Goal: Information Seeking & Learning: Learn about a topic

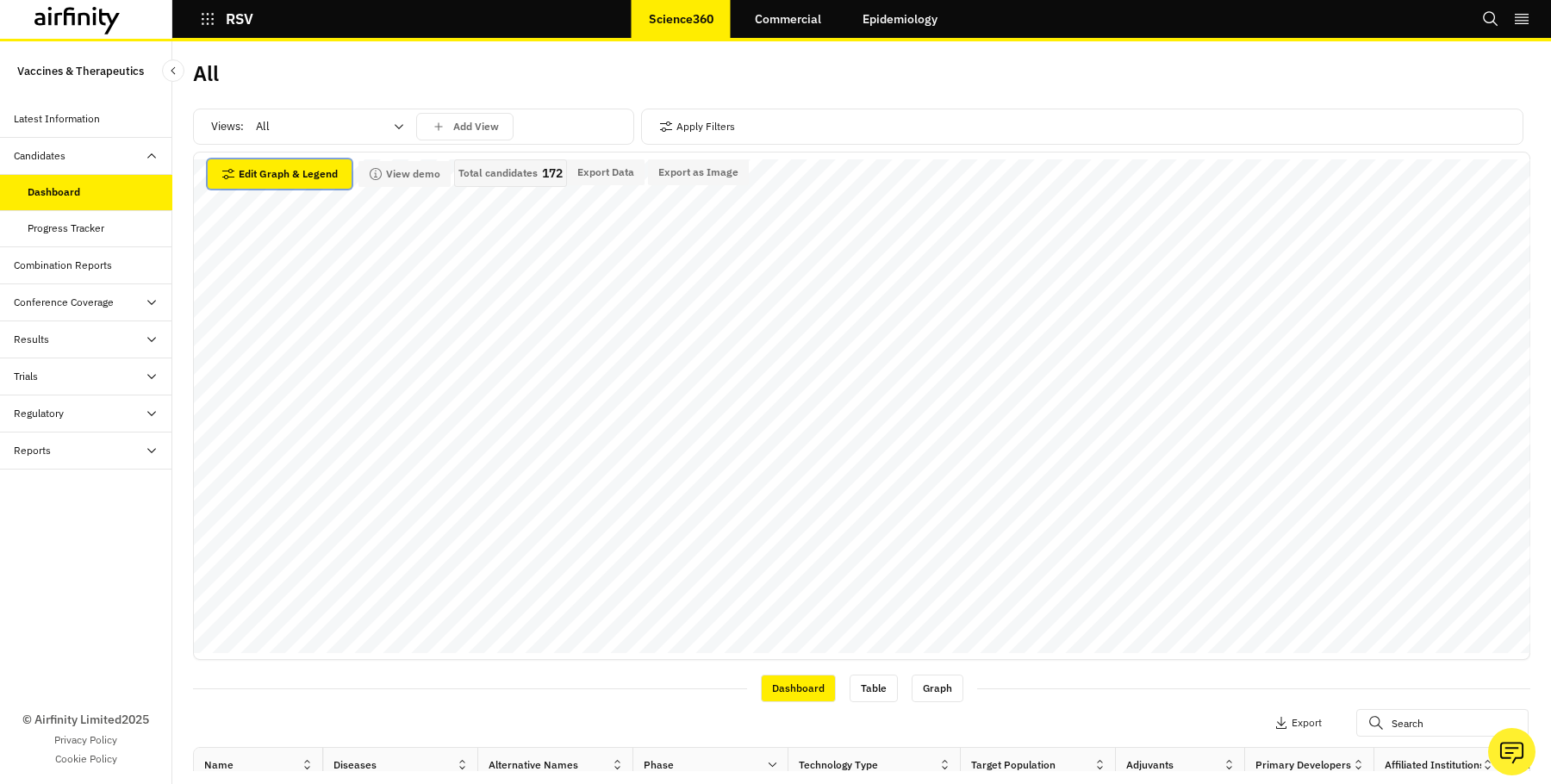
click at [315, 165] on button "Edit Graph & Legend" at bounding box center [279, 174] width 144 height 30
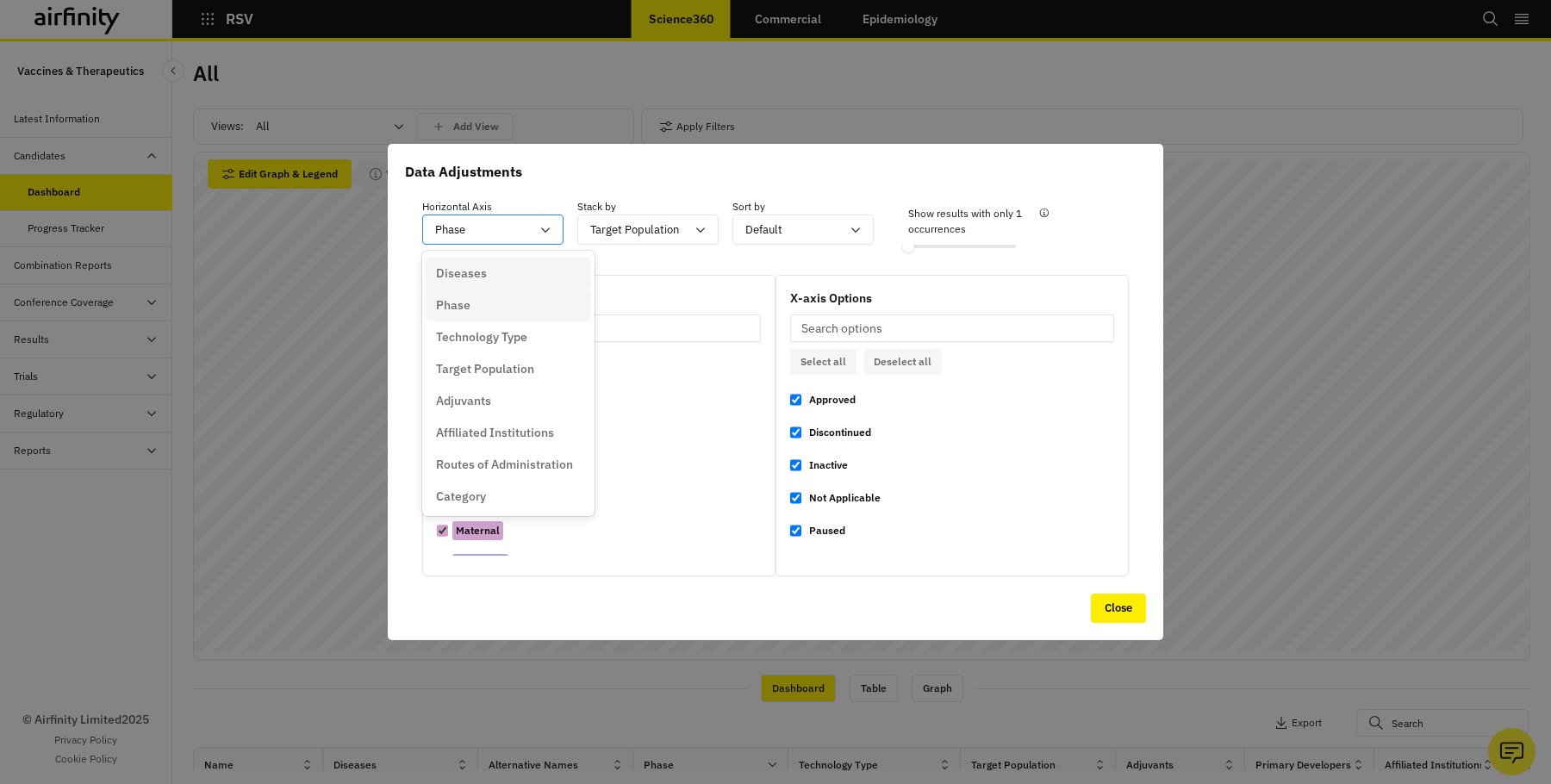
click at [533, 224] on div "Phase" at bounding box center [480, 230] width 116 height 29
click at [518, 379] on div "Affiliated Institutions" at bounding box center [508, 365] width 165 height 32
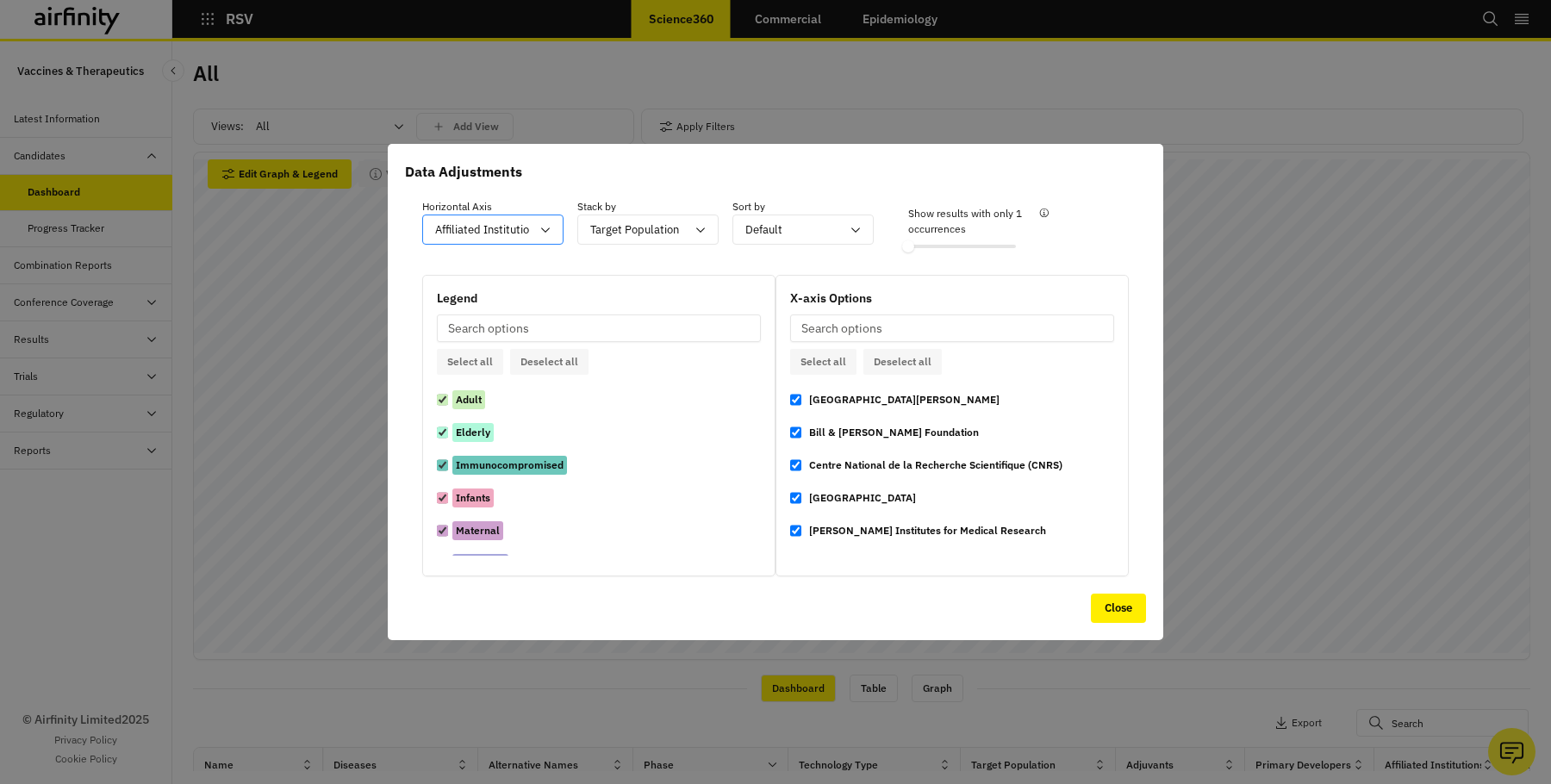
click at [537, 228] on div "Affiliated Institutions" at bounding box center [480, 230] width 116 height 29
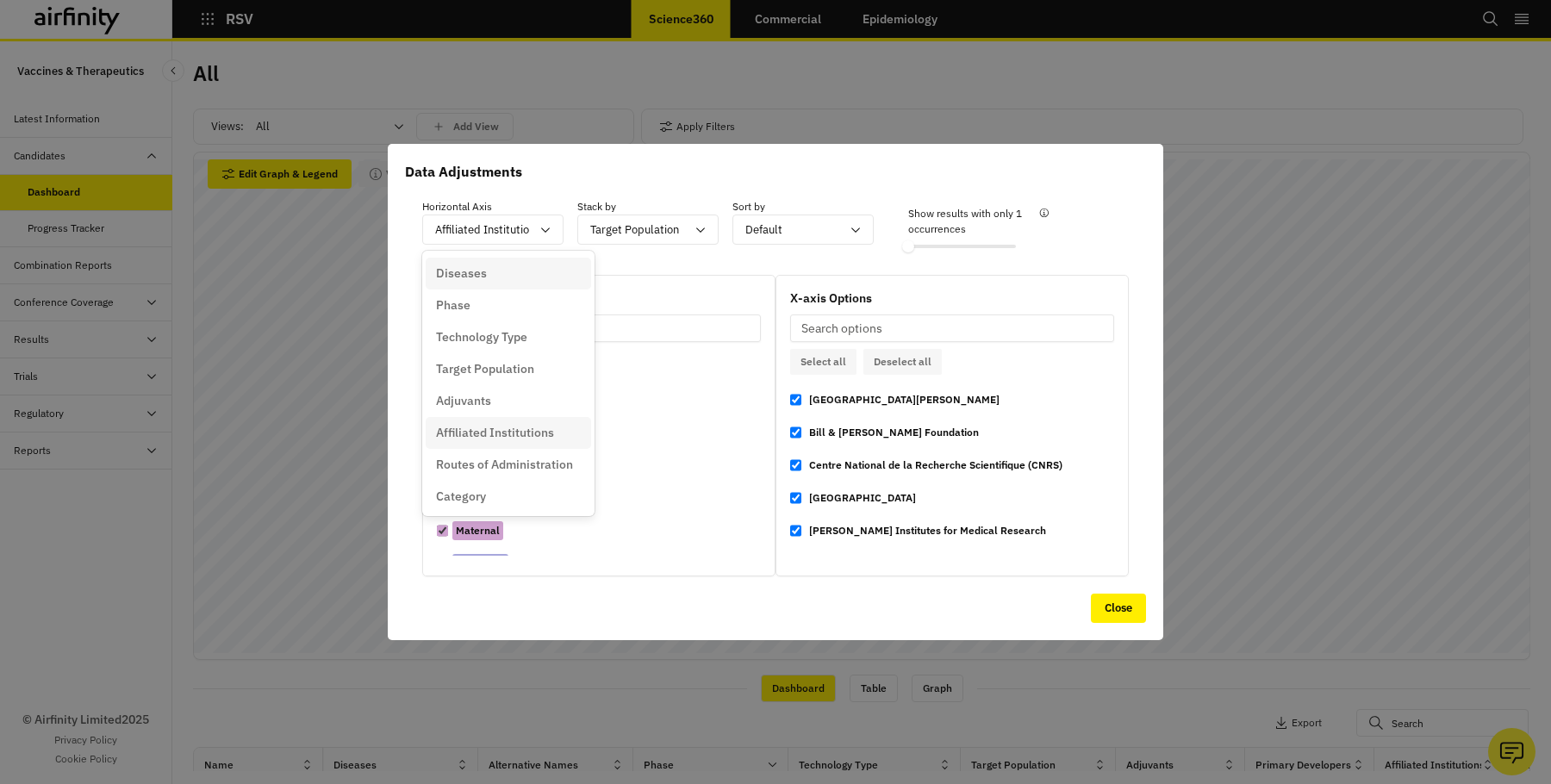
click at [503, 279] on div "Diseases" at bounding box center [508, 273] width 144 height 18
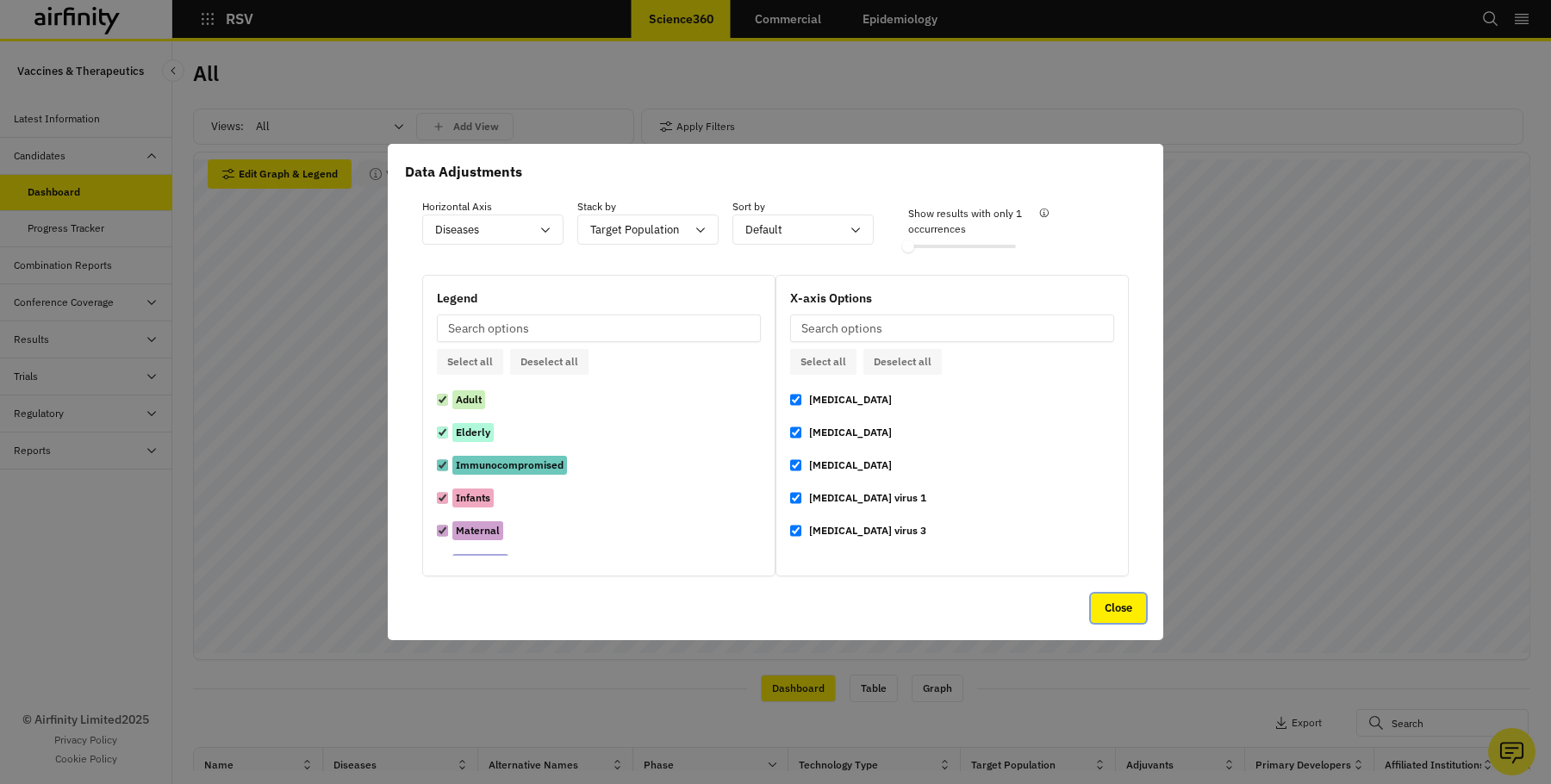
click at [1101, 603] on button "Close" at bounding box center [1118, 608] width 55 height 30
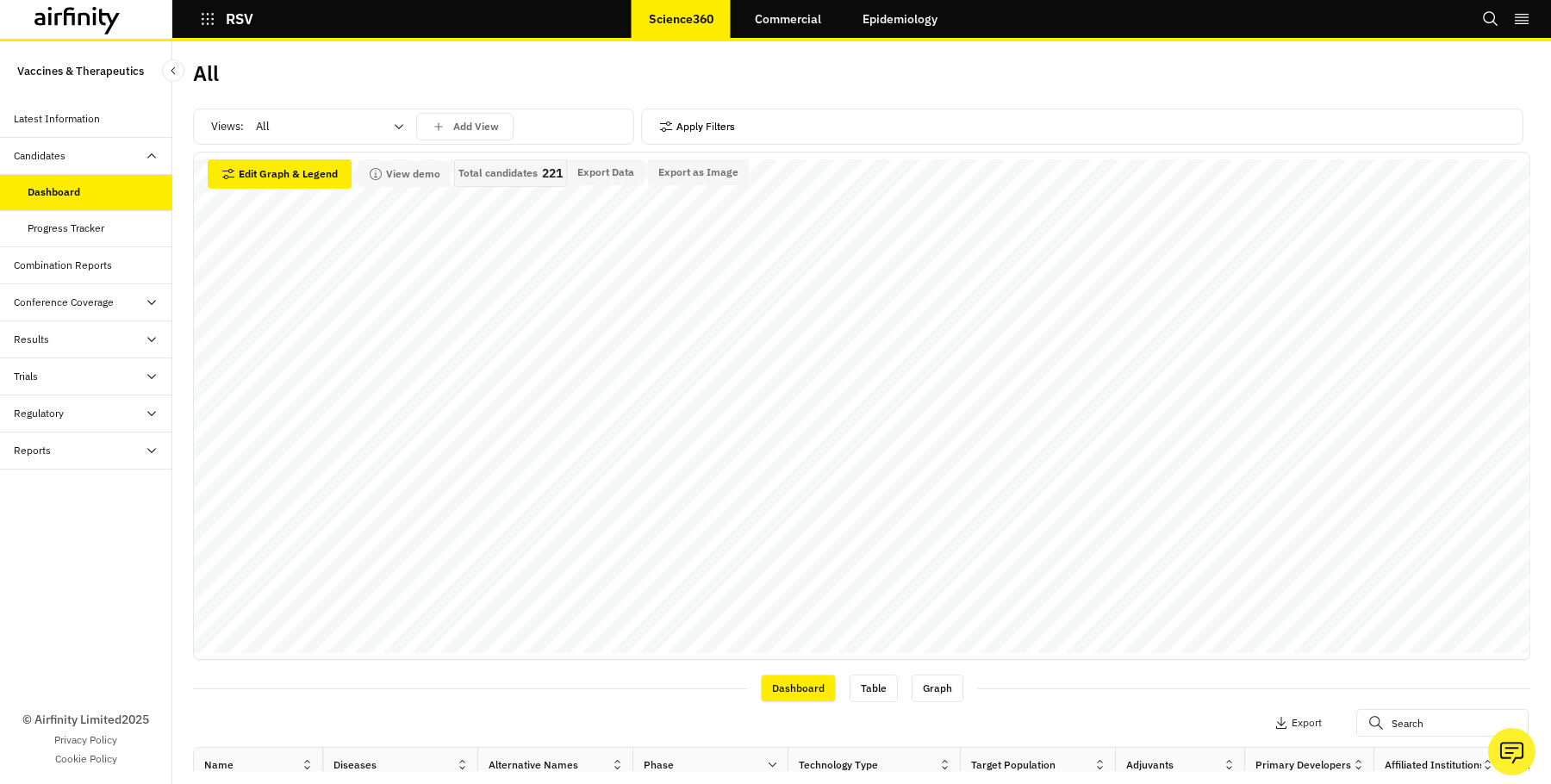
click at [702, 132] on button "Apply Filters" at bounding box center [696, 127] width 76 height 28
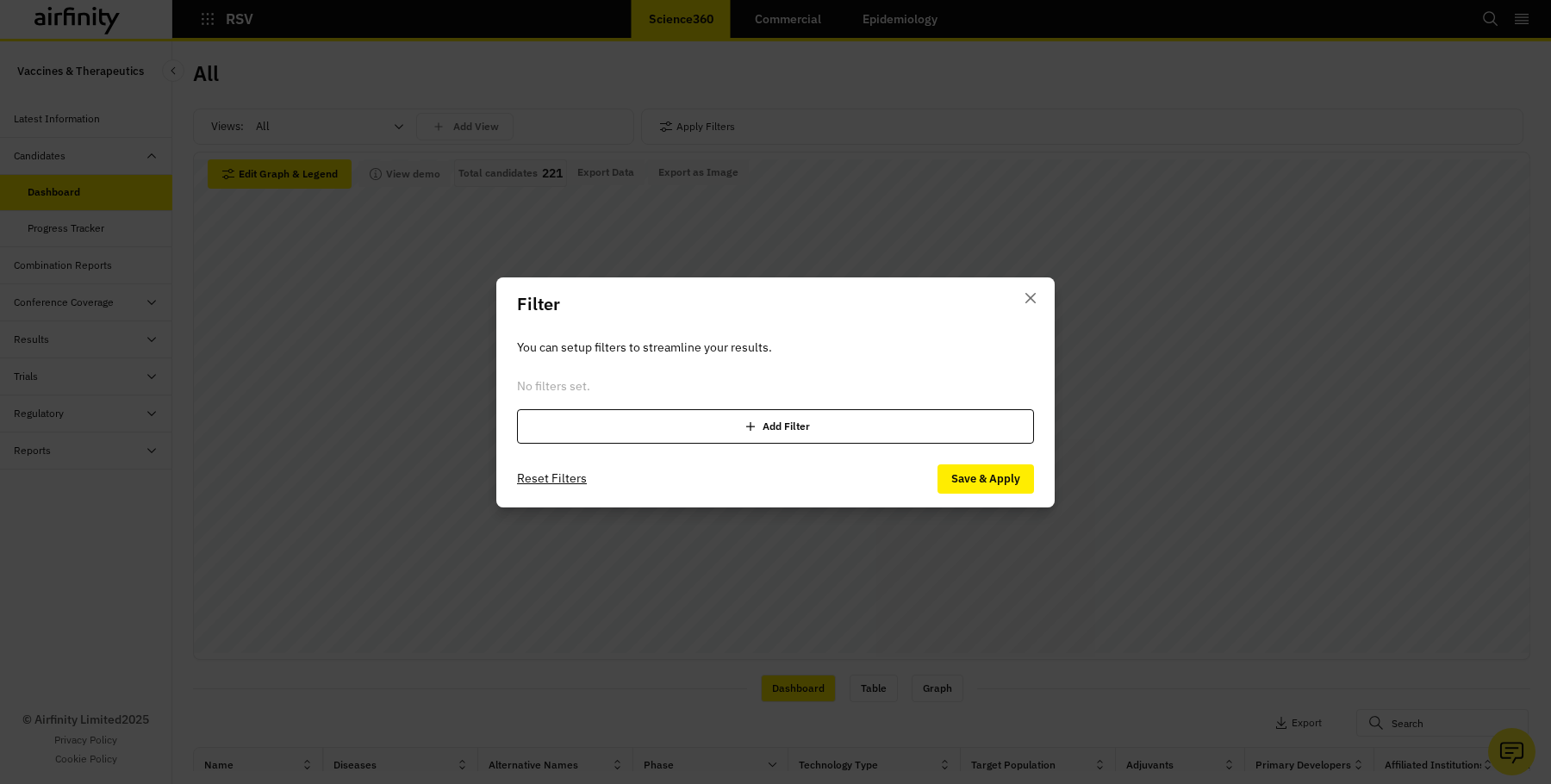
click at [704, 426] on div "Add Filter" at bounding box center [776, 426] width 517 height 35
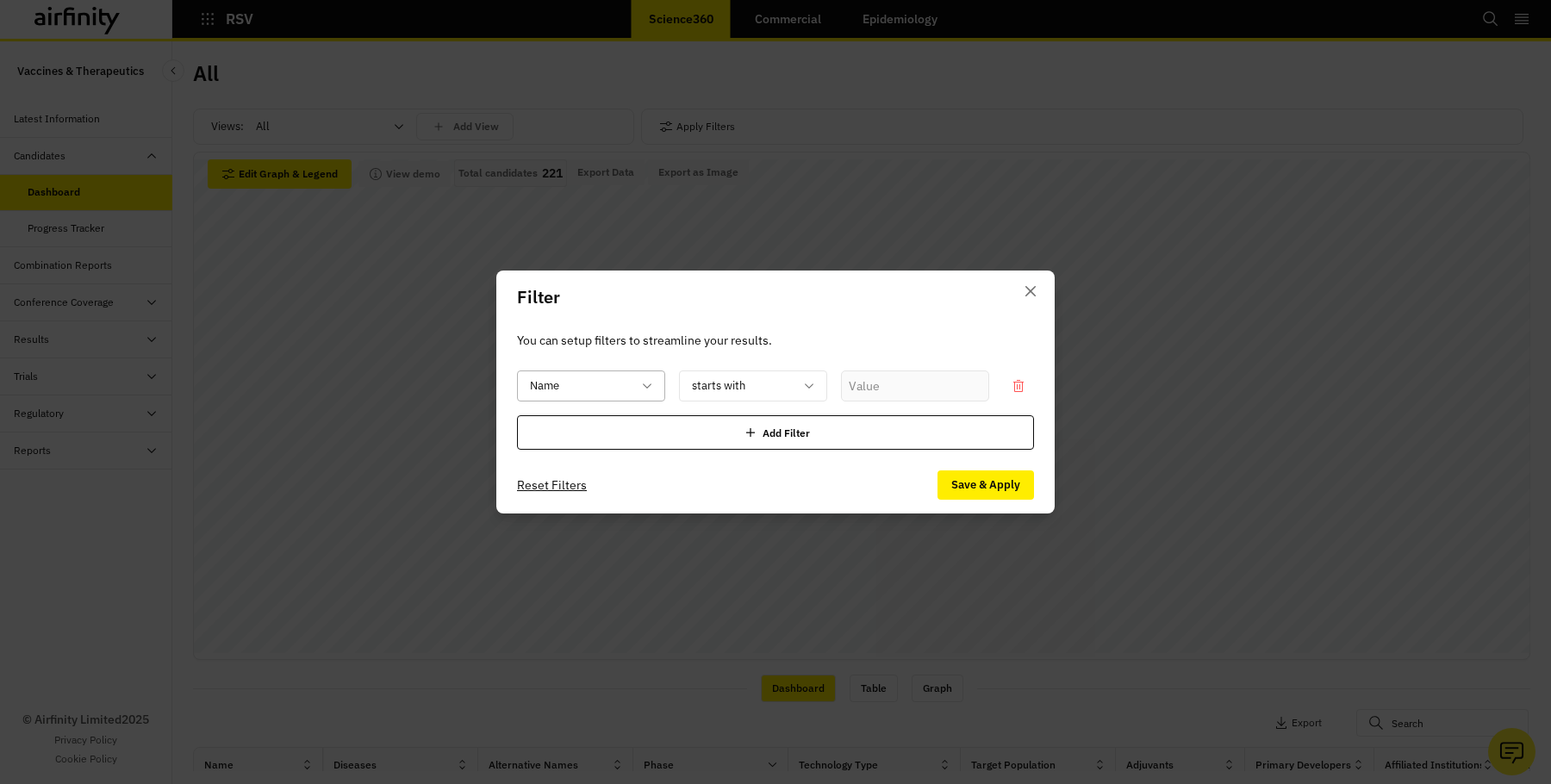
click at [594, 390] on div at bounding box center [581, 386] width 102 height 22
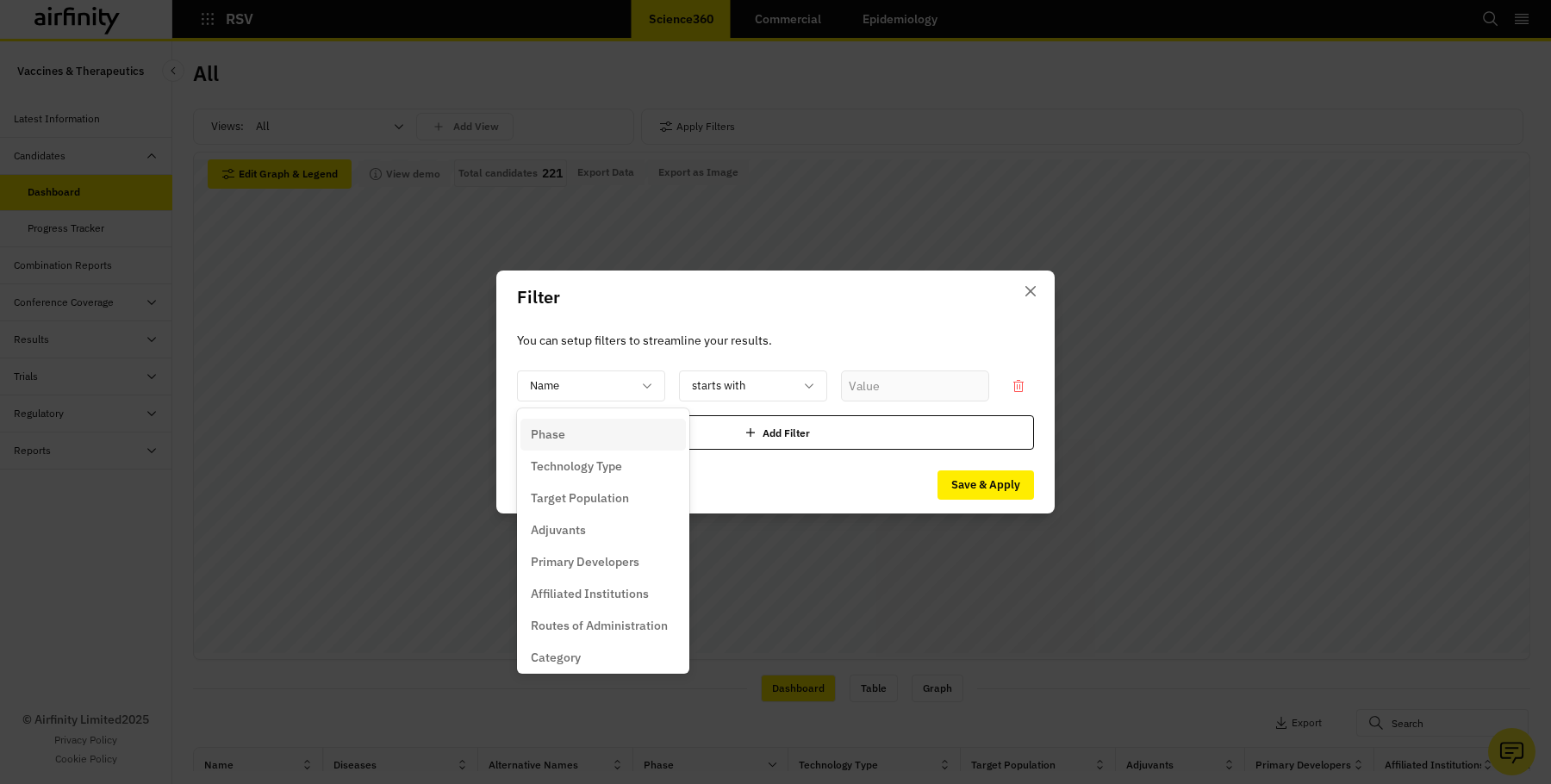
scroll to position [93, 0]
click at [589, 557] on p "Primary Developers" at bounding box center [585, 561] width 109 height 18
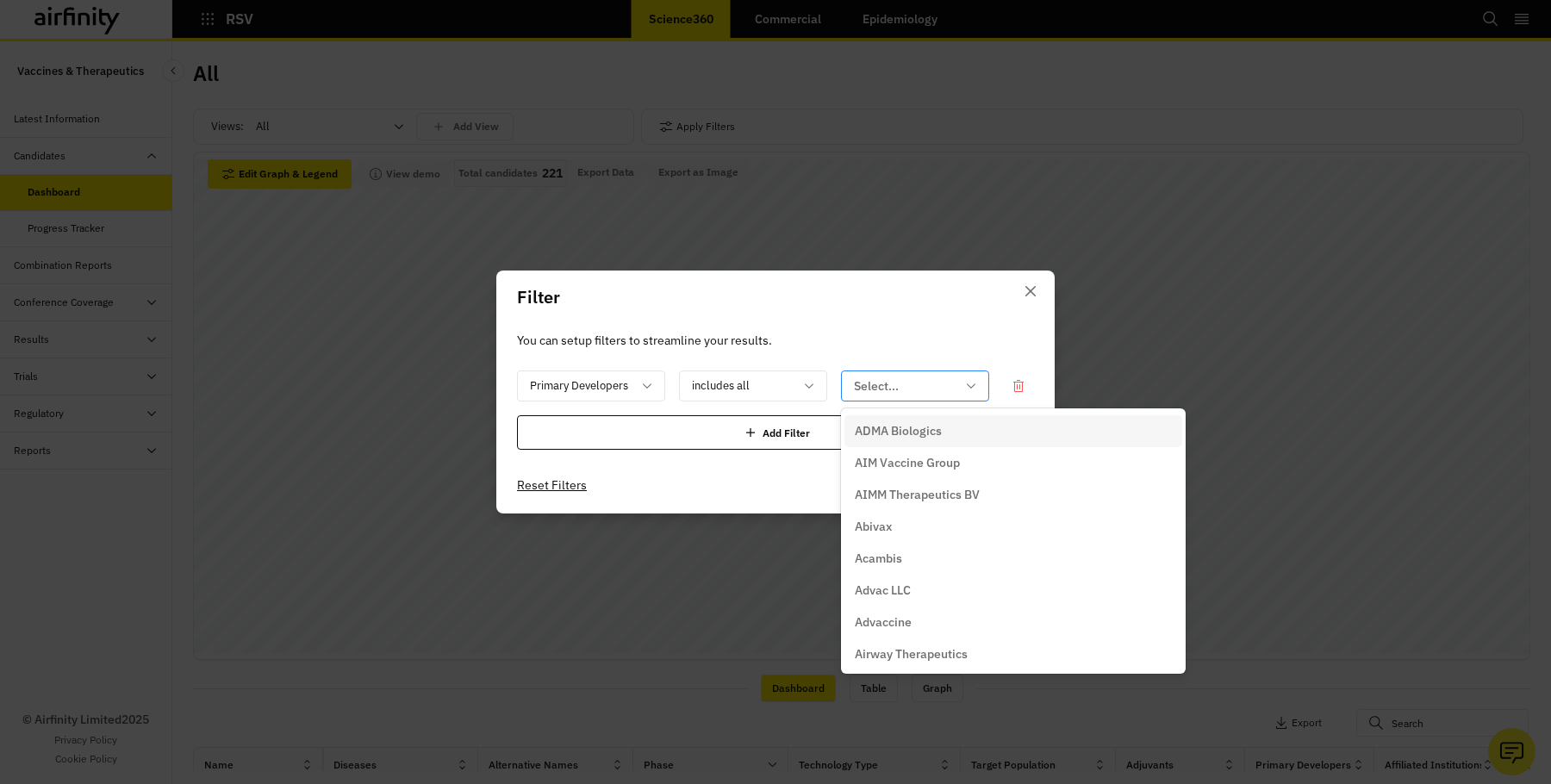
click at [860, 385] on div at bounding box center [904, 386] width 102 height 22
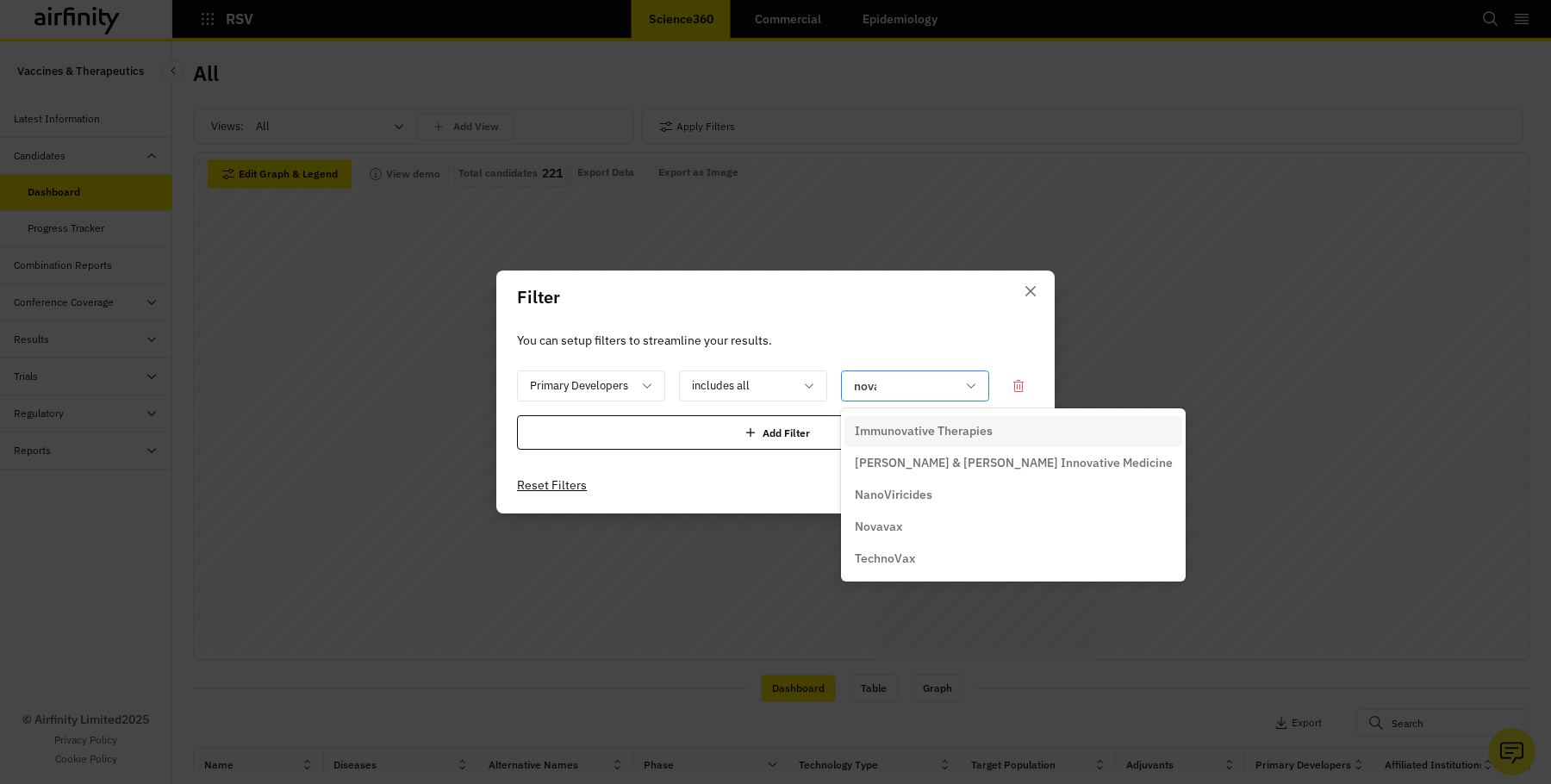
type input "novav"
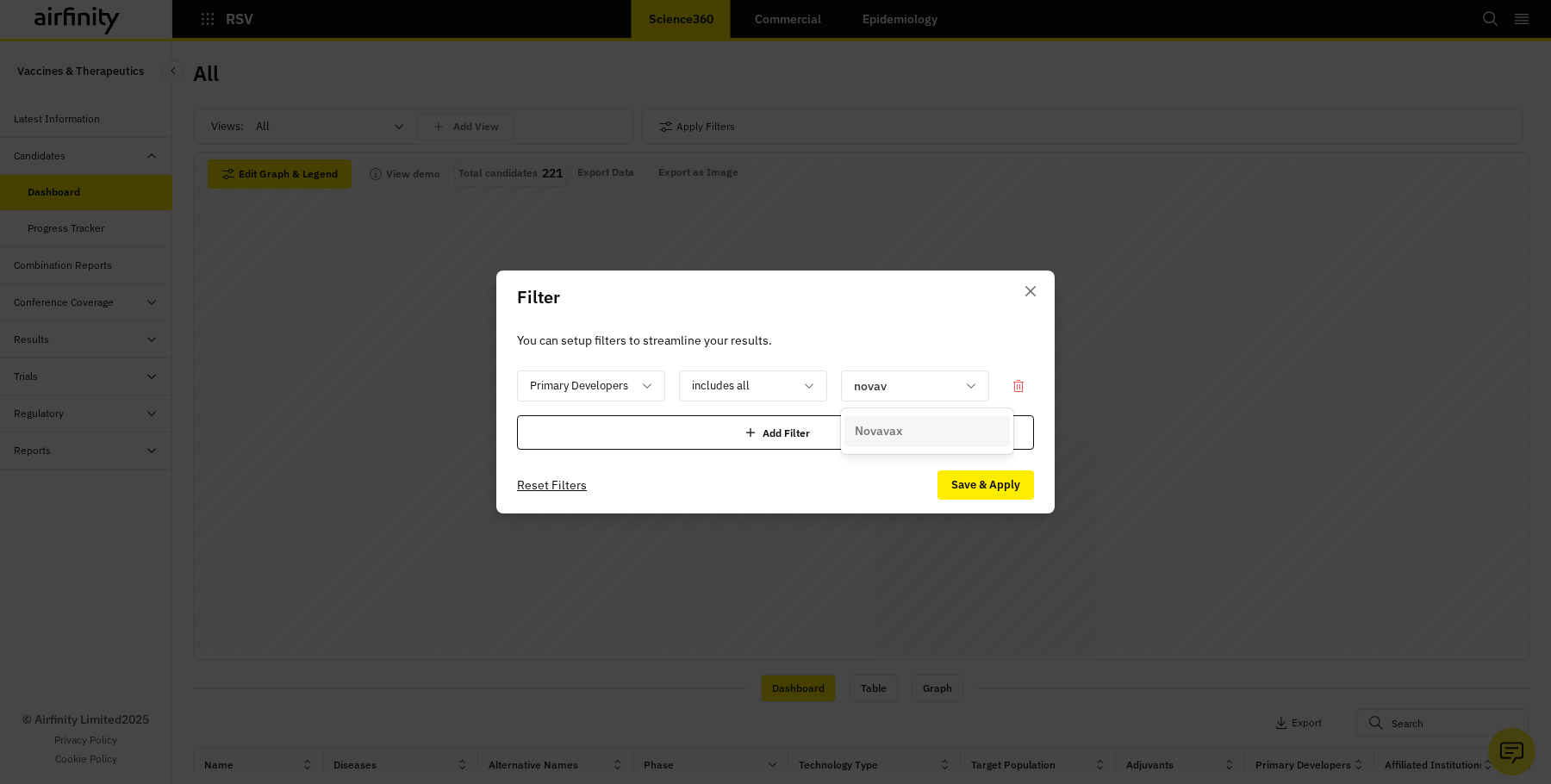
click at [871, 429] on p "Novavax" at bounding box center [878, 431] width 47 height 18
click at [977, 479] on button "Save & Apply" at bounding box center [985, 486] width 97 height 30
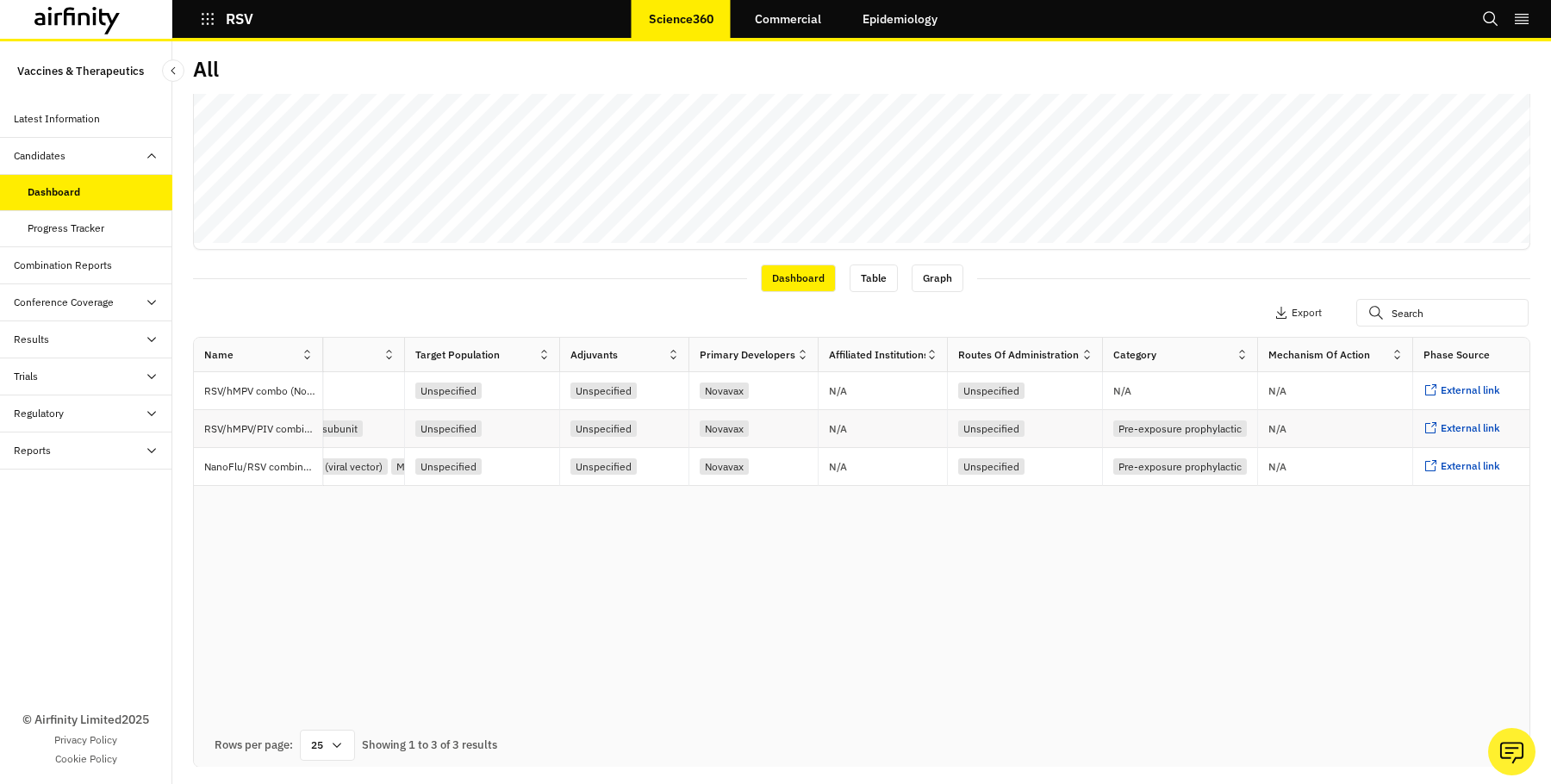
scroll to position [0, 688]
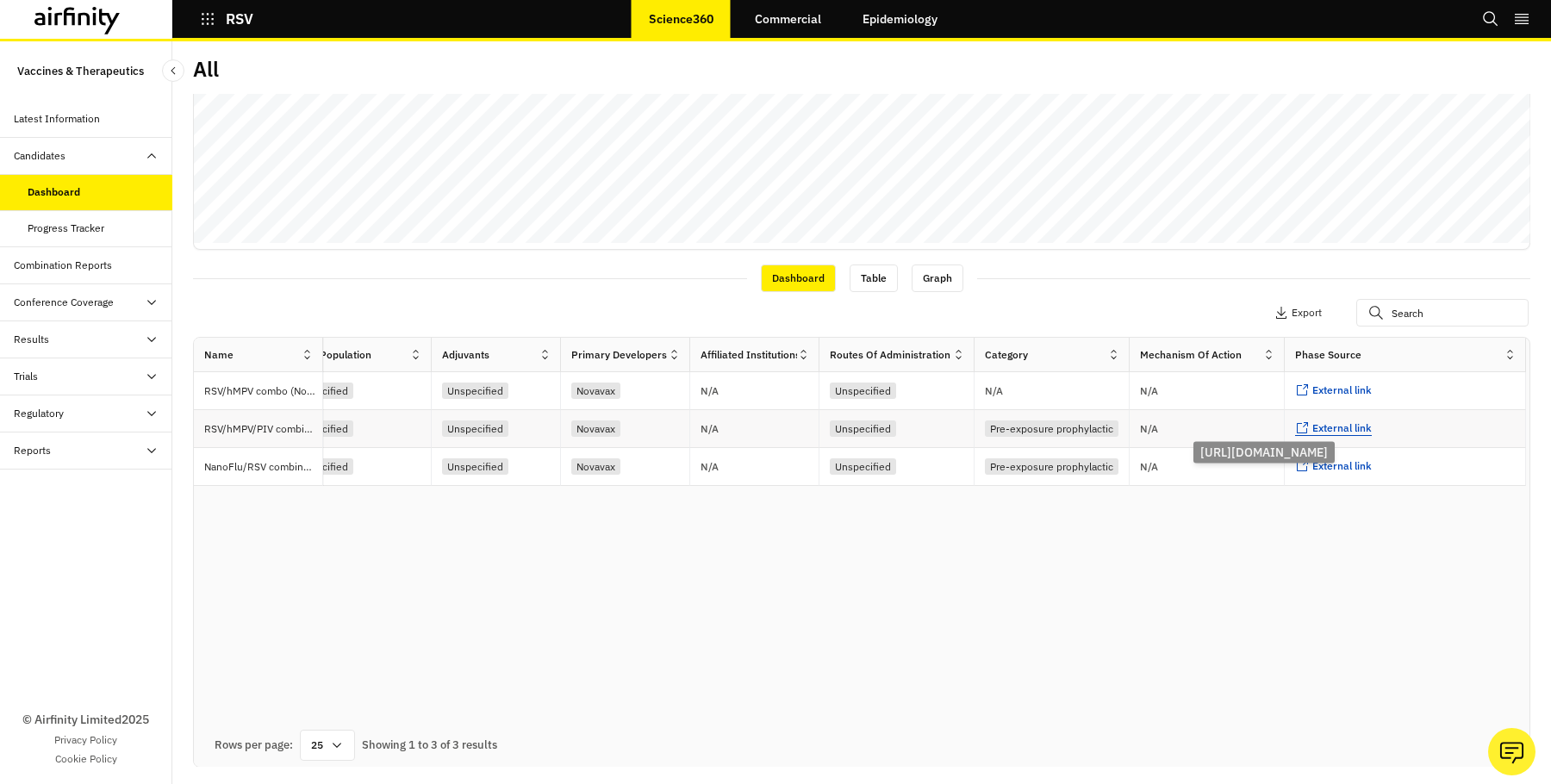
click at [1339, 428] on span "External link" at bounding box center [1342, 427] width 59 height 13
click at [1353, 389] on span "External link" at bounding box center [1342, 390] width 59 height 13
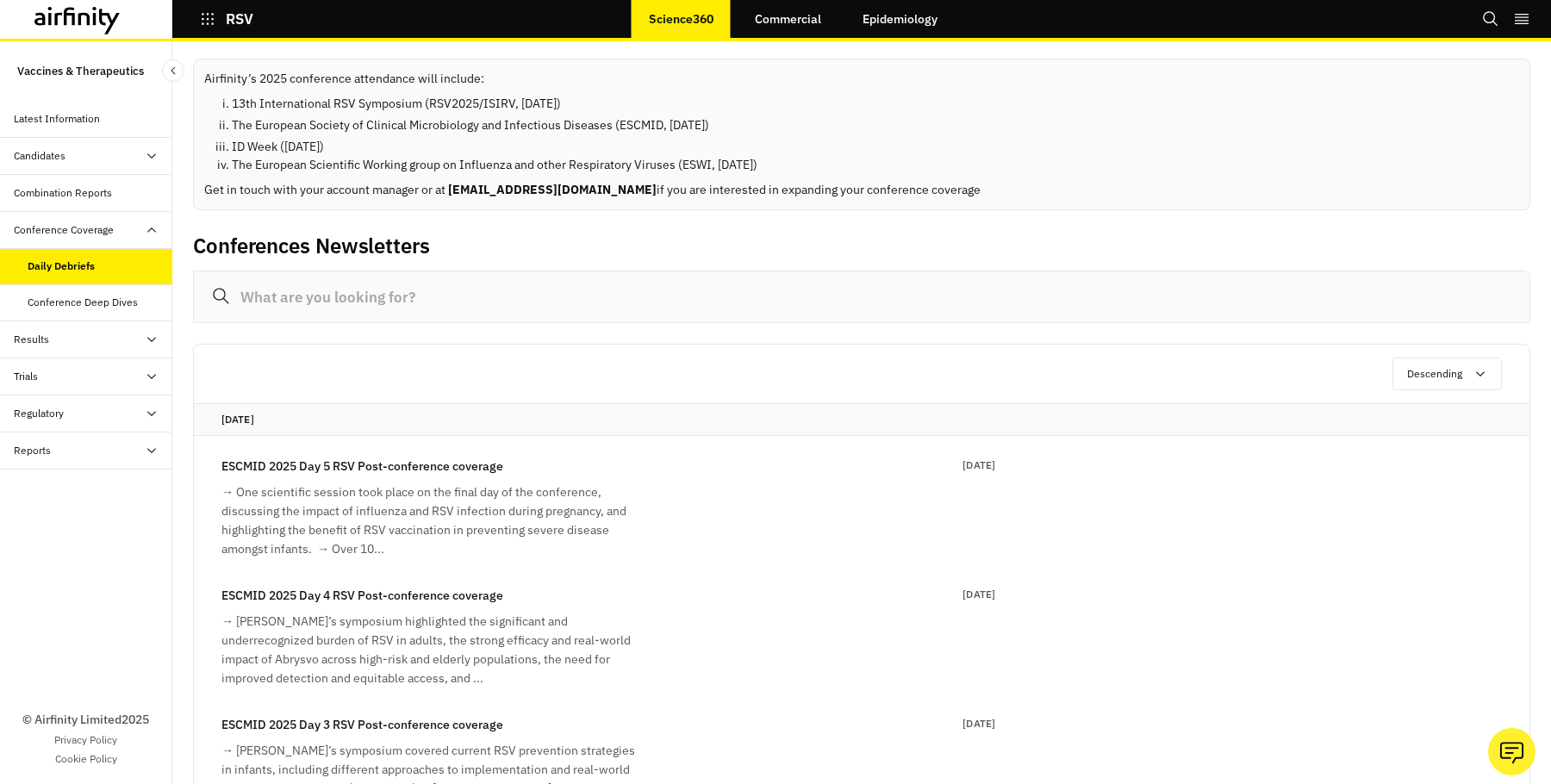
drag, startPoint x: 205, startPoint y: 78, endPoint x: 830, endPoint y: 164, distance: 630.9
click at [830, 164] on div "Airfinity’s 2025 conference attendance will include: 13th International RSV Sym…" at bounding box center [862, 134] width 1338 height 151
copy div "Airfinity’s 2025 conference attendance will include: 13th International RSV Sym…"
